Goal: Task Accomplishment & Management: Manage account settings

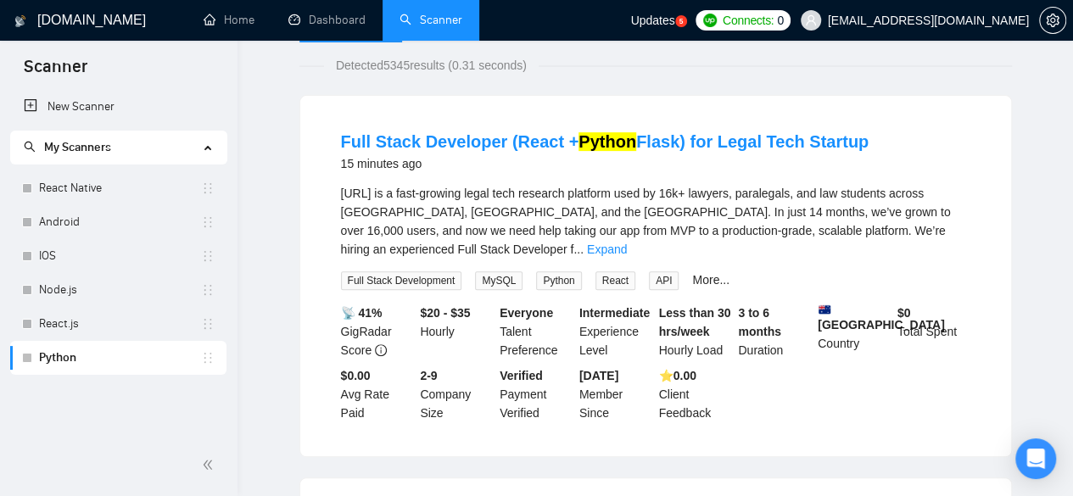
scroll to position [59, 0]
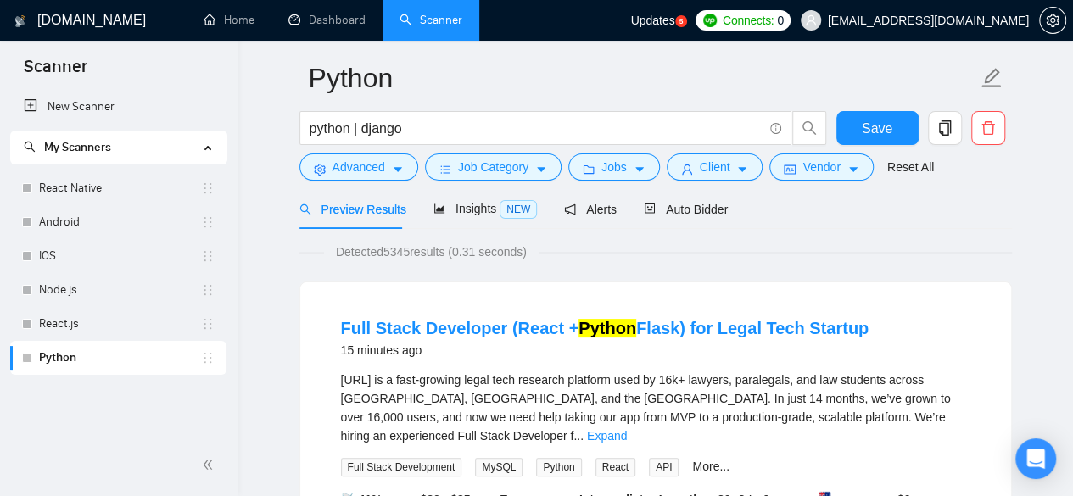
click at [1072, 58] on html "Scanner New Scanner My Scanners React Native Android IOS Node.js React.js Pytho…" at bounding box center [536, 189] width 1073 height 496
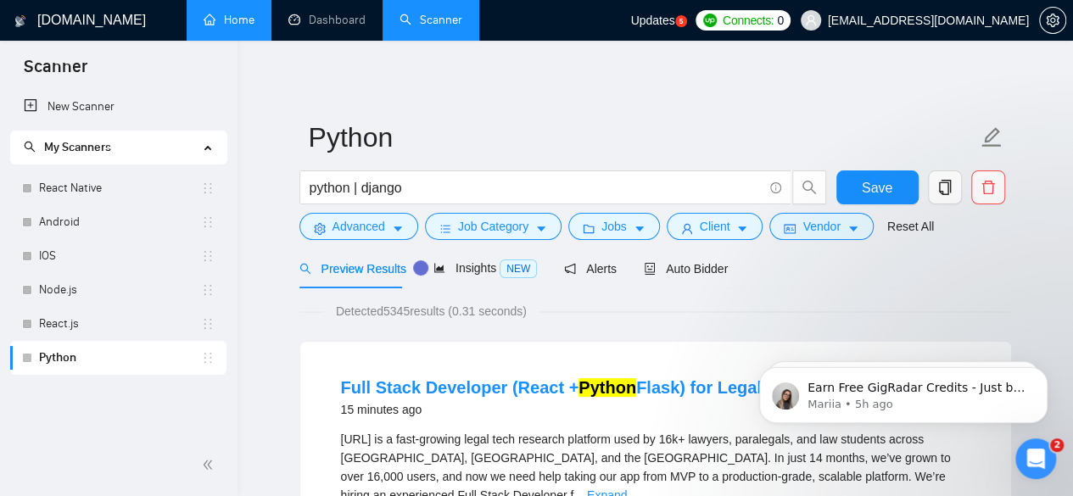
scroll to position [0, 0]
click at [244, 16] on link "Home" at bounding box center [228, 20] width 51 height 14
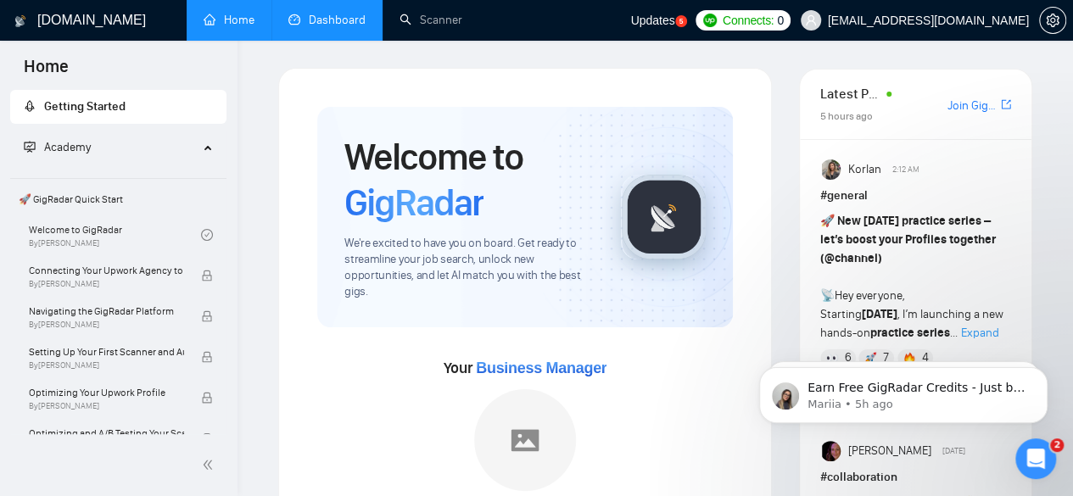
click at [317, 27] on link "Dashboard" at bounding box center [326, 20] width 77 height 14
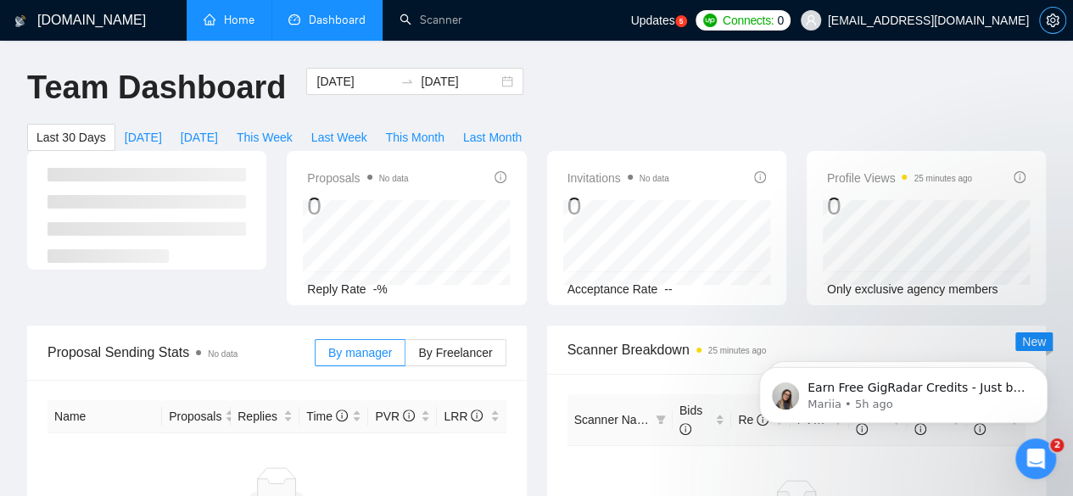
click at [1056, 20] on icon "setting" at bounding box center [1052, 21] width 14 height 14
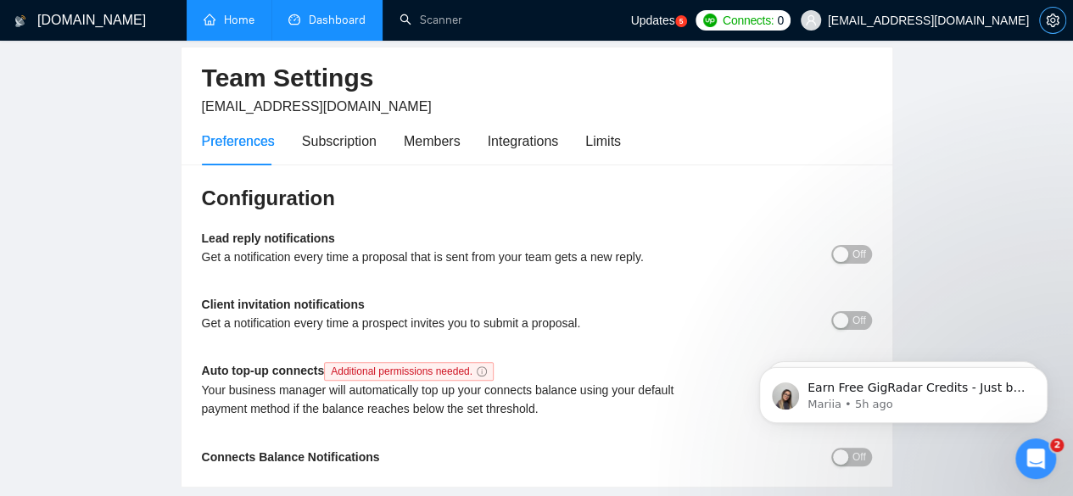
scroll to position [83, 0]
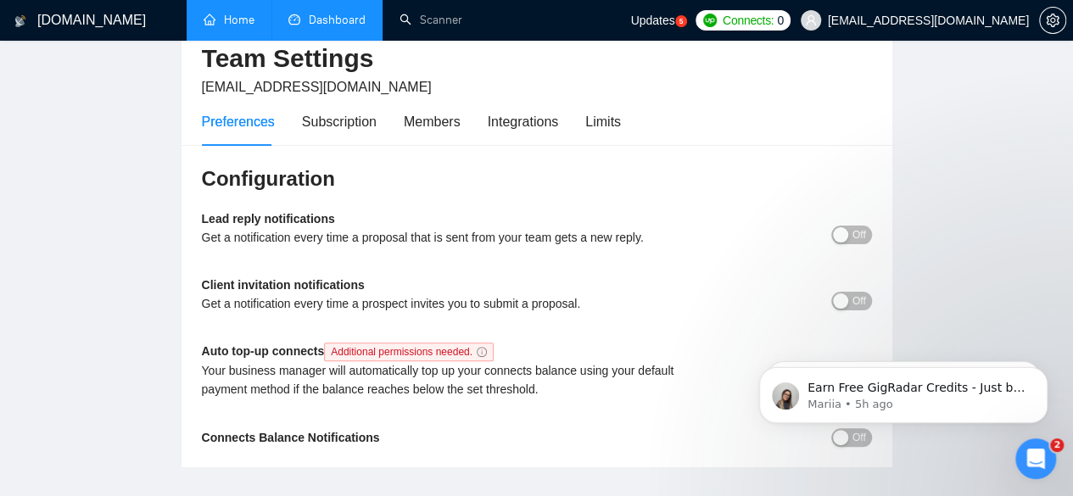
click at [844, 231] on div "button" at bounding box center [840, 234] width 15 height 15
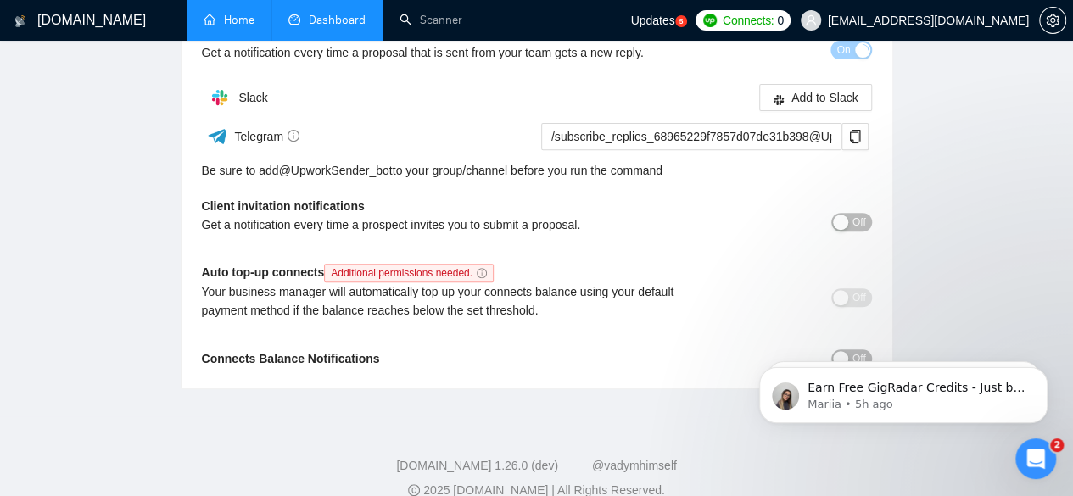
scroll to position [292, 0]
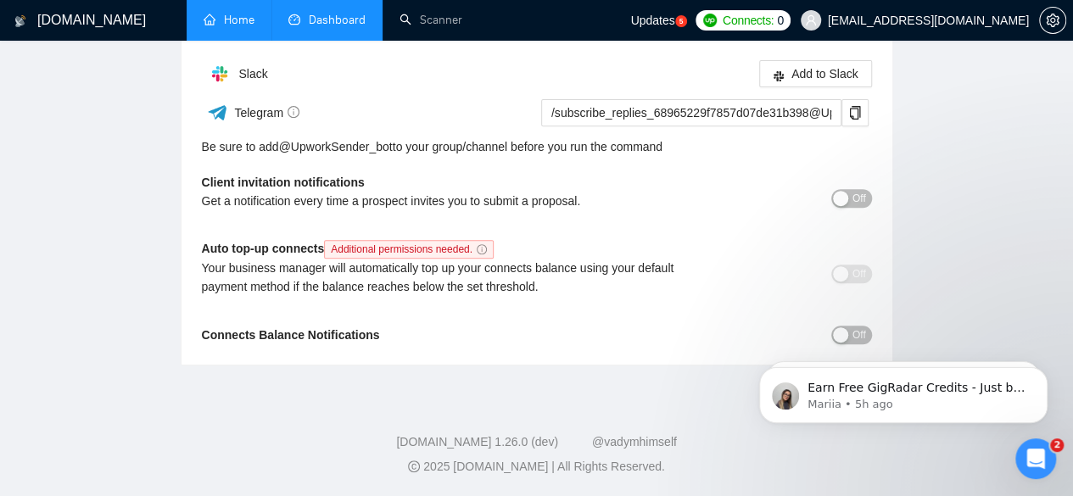
click html "Earn Free GigRadar Credits - Just by Sharing Your Story! 💬 Want more credits fo…"
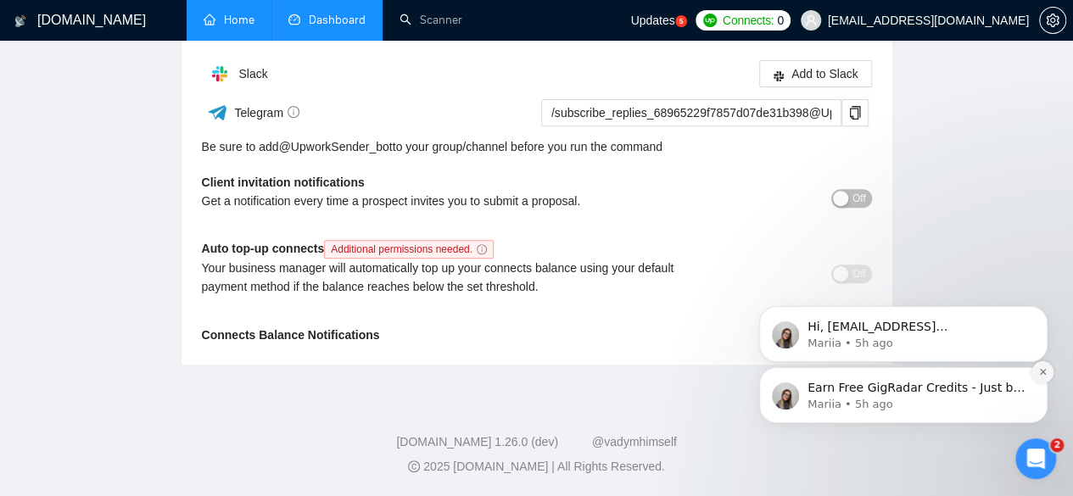
click at [1045, 374] on icon "Dismiss notification" at bounding box center [1042, 372] width 6 height 6
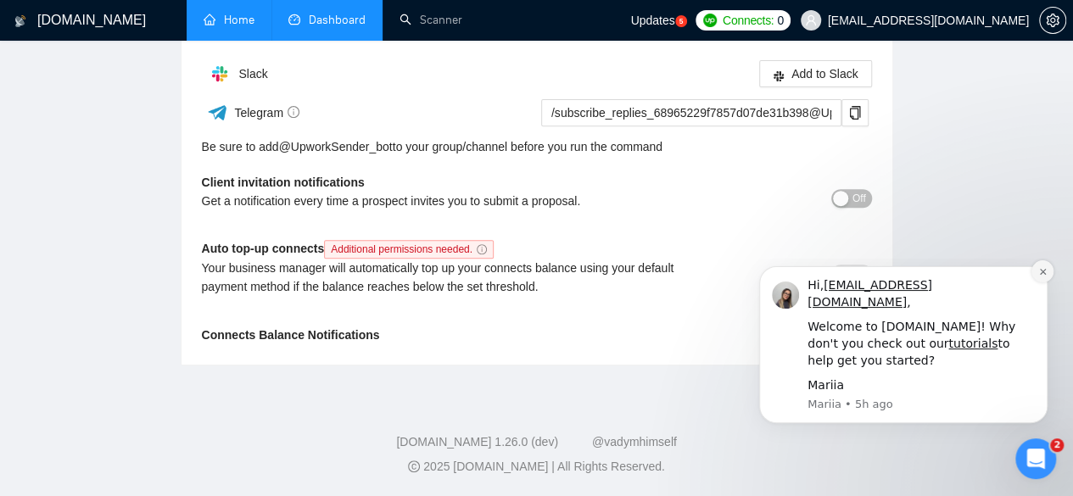
click at [1040, 282] on button "Dismiss notification" at bounding box center [1042, 271] width 22 height 22
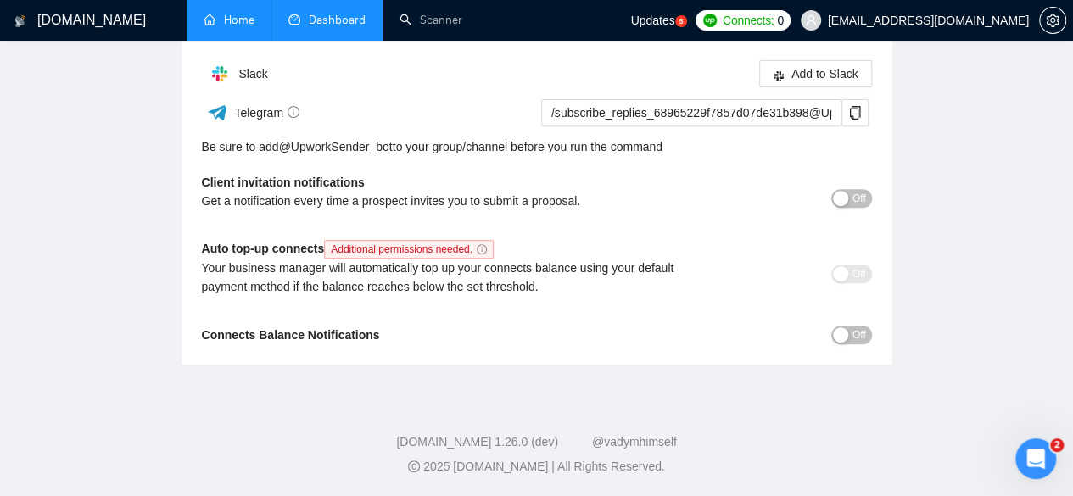
drag, startPoint x: 876, startPoint y: 337, endPoint x: 840, endPoint y: 337, distance: 35.6
click at [840, 337] on div "Configuration Lead reply notifications Get a notification every time a proposal…" at bounding box center [536, 150] width 711 height 429
click at [840, 337] on div "button" at bounding box center [840, 334] width 15 height 15
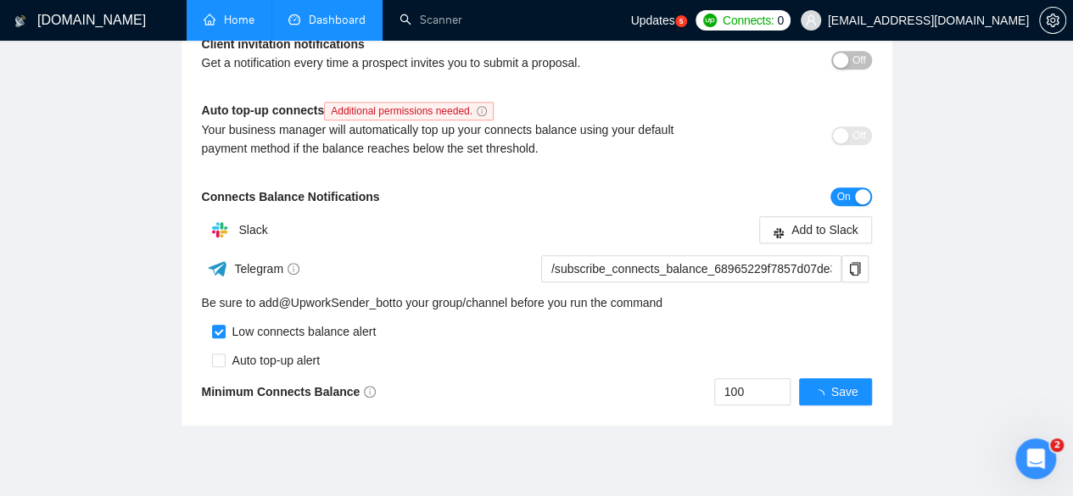
scroll to position [444, 0]
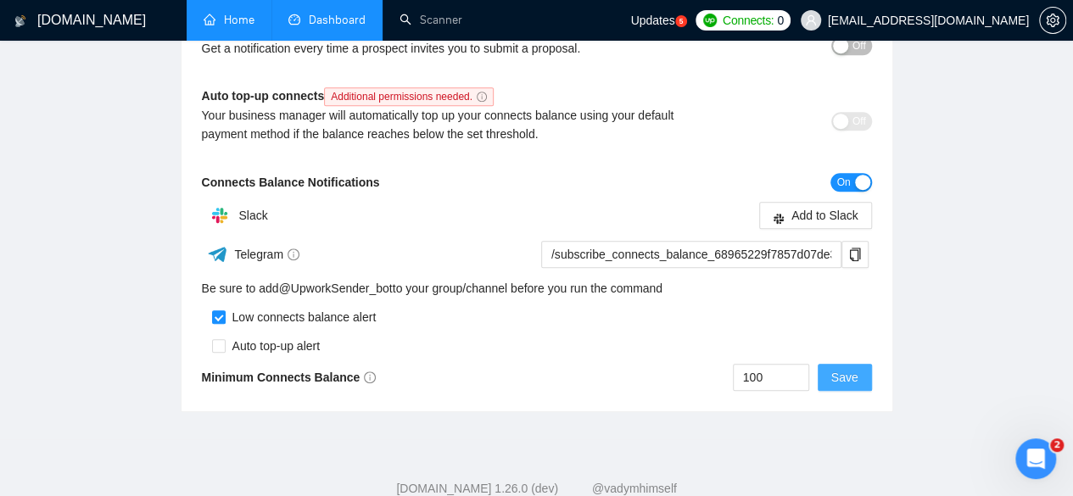
click at [835, 376] on span "Save" at bounding box center [844, 377] width 27 height 19
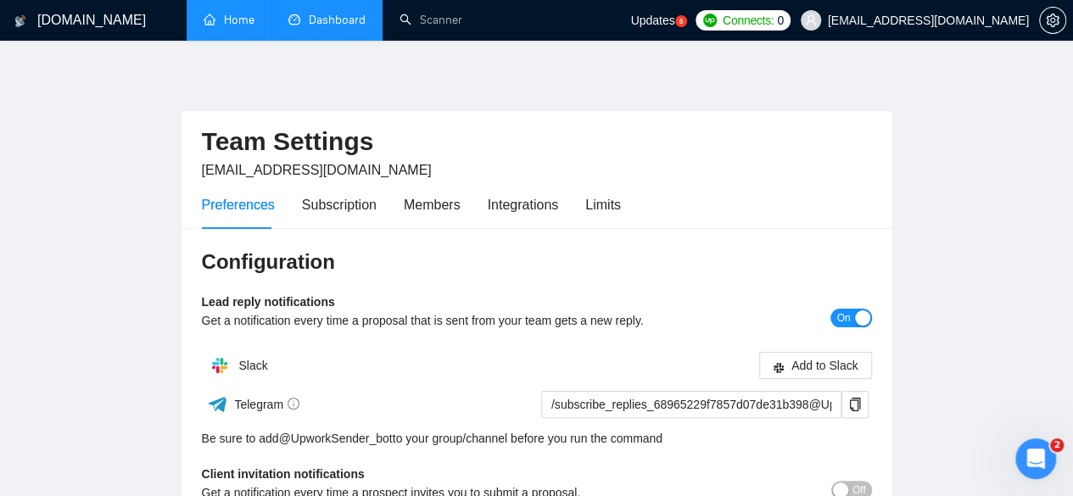
scroll to position [490, 0]
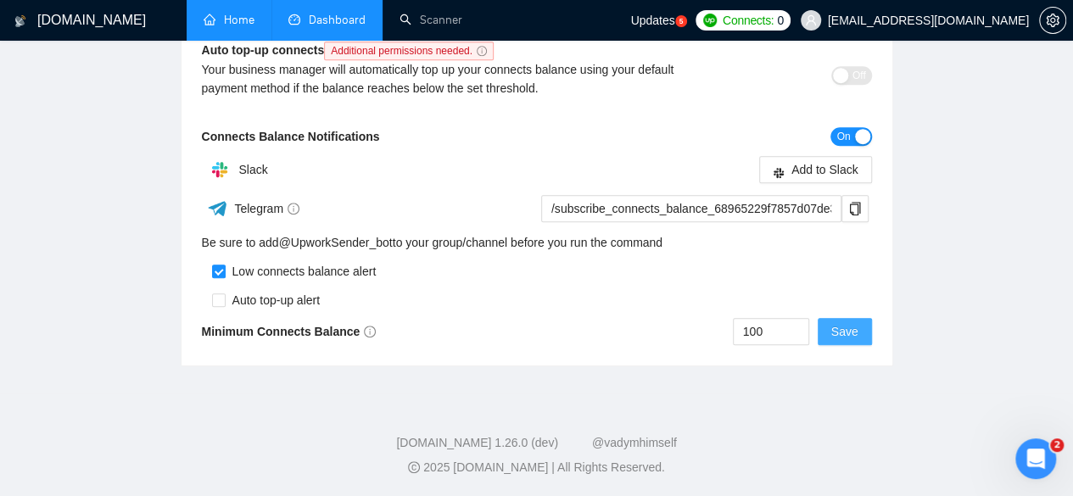
click at [847, 337] on span "Save" at bounding box center [844, 331] width 27 height 19
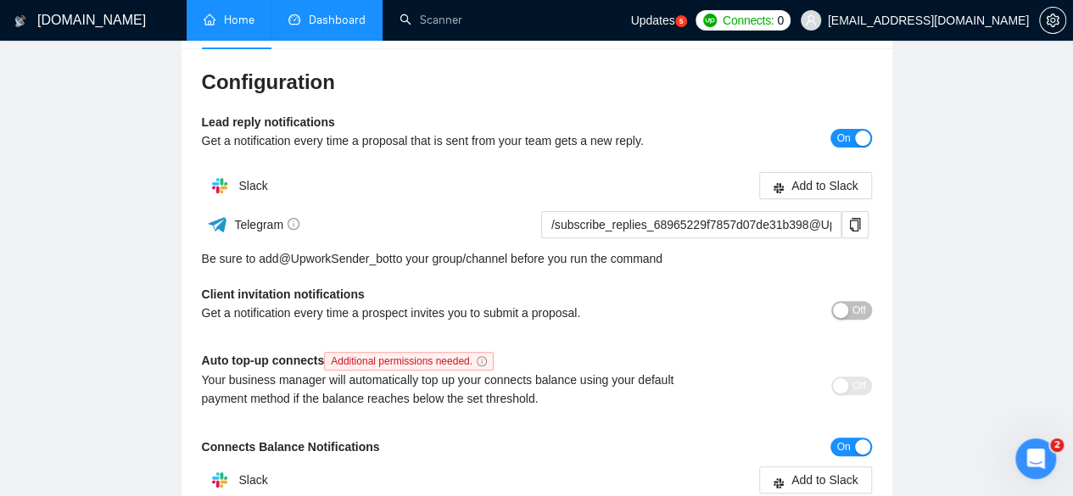
scroll to position [69, 0]
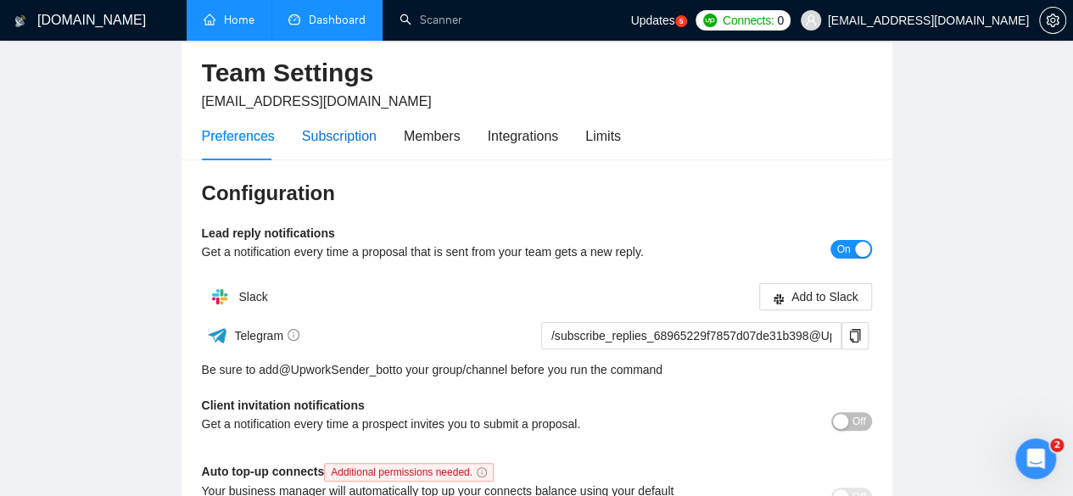
click at [348, 142] on div "Subscription" at bounding box center [339, 135] width 75 height 21
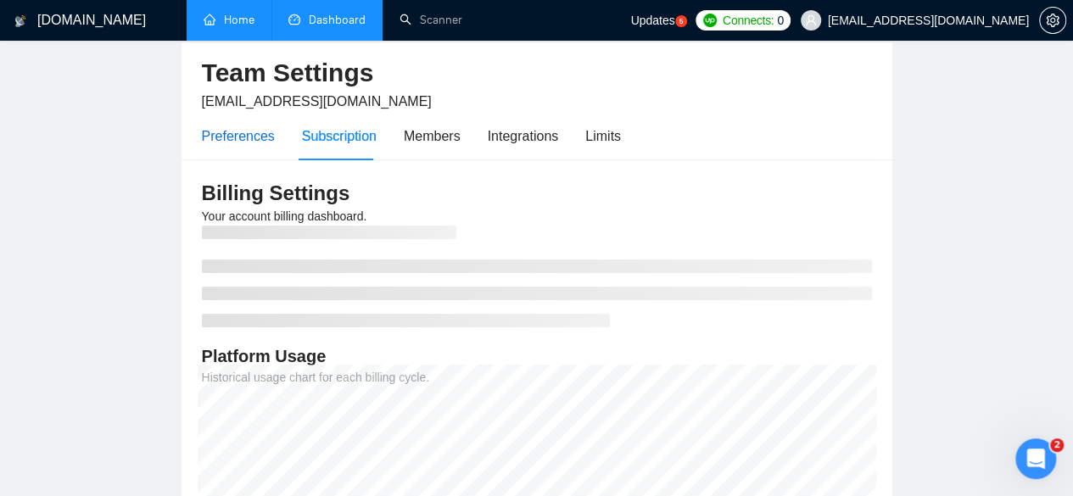
click at [244, 141] on div "Preferences" at bounding box center [238, 135] width 73 height 21
